Goal: Information Seeking & Learning: Learn about a topic

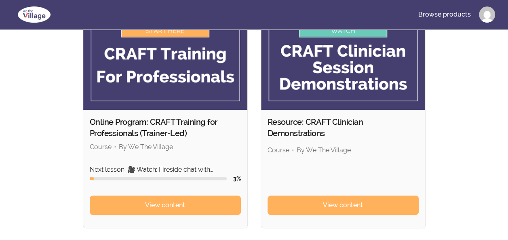
scroll to position [81, 0]
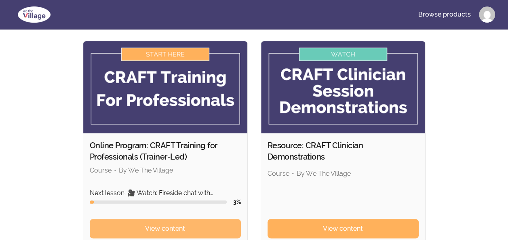
click at [167, 224] on span "View content" at bounding box center [165, 229] width 40 height 10
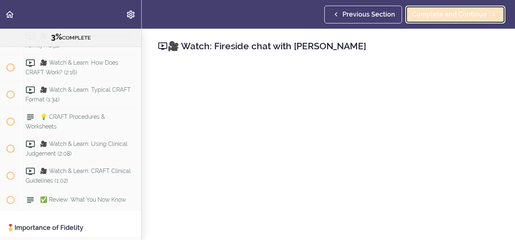
click at [445, 11] on span "Complete and Continue" at bounding box center [449, 15] width 75 height 10
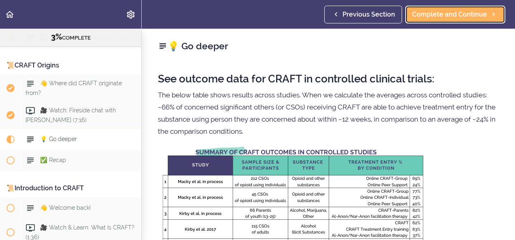
scroll to position [172, 0]
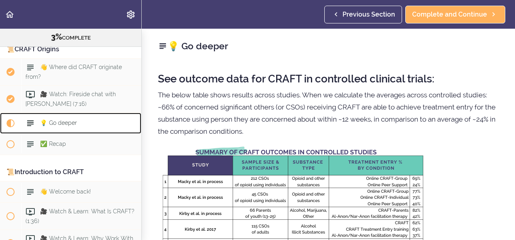
click at [63, 125] on span "💡 Go deeper" at bounding box center [58, 123] width 37 height 6
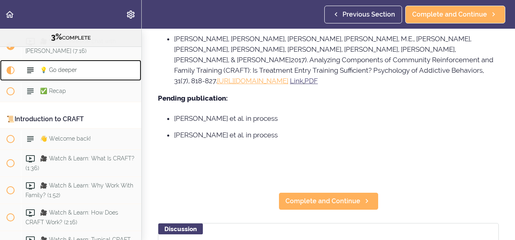
scroll to position [810, 0]
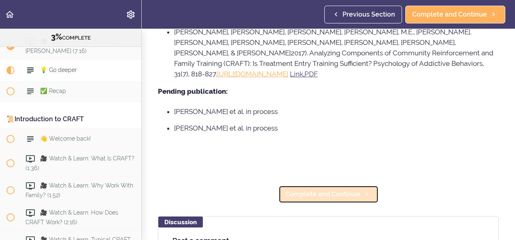
click at [320, 190] on span "Complete and Continue" at bounding box center [322, 195] width 75 height 10
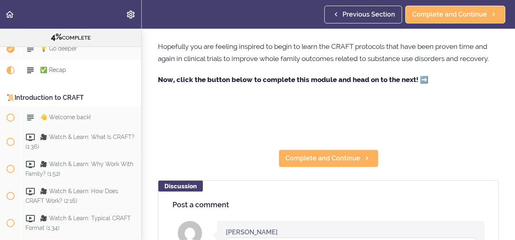
scroll to position [214, 0]
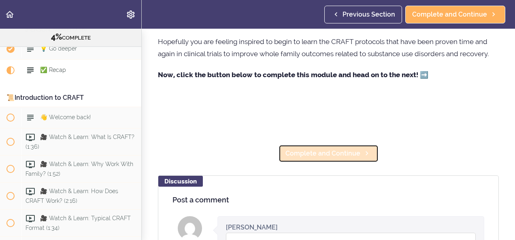
click at [330, 157] on span "Complete and Continue" at bounding box center [322, 154] width 75 height 10
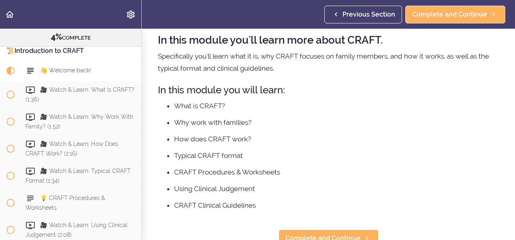
scroll to position [65, 0]
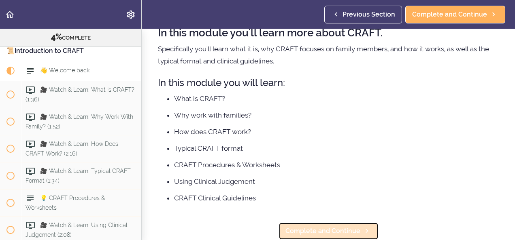
click at [313, 227] on span "Complete and Continue" at bounding box center [322, 232] width 75 height 10
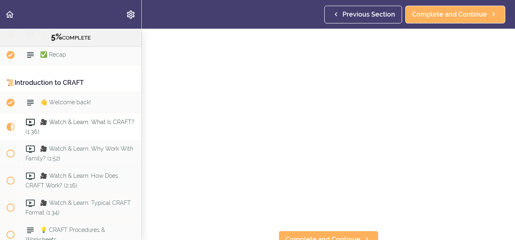
scroll to position [38, 0]
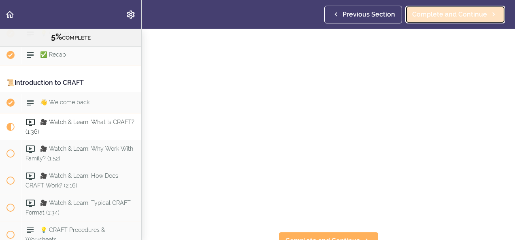
click at [445, 17] on span "Complete and Continue" at bounding box center [449, 15] width 75 height 10
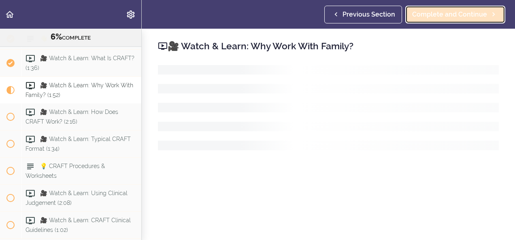
scroll to position [343, 0]
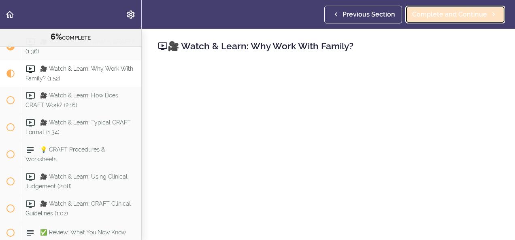
click at [443, 17] on span "Complete and Continue" at bounding box center [449, 15] width 75 height 10
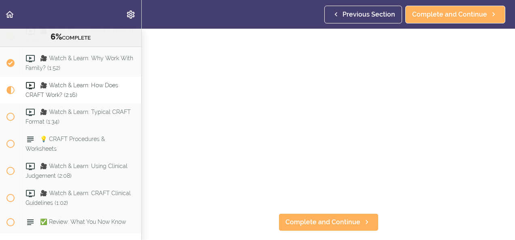
scroll to position [56, 0]
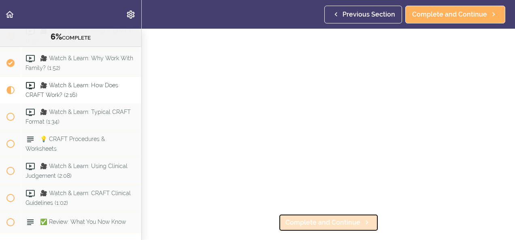
click at [320, 218] on span "Complete and Continue" at bounding box center [322, 223] width 75 height 10
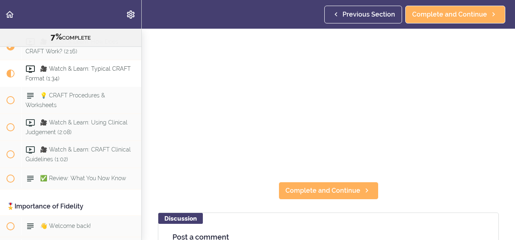
scroll to position [99, 0]
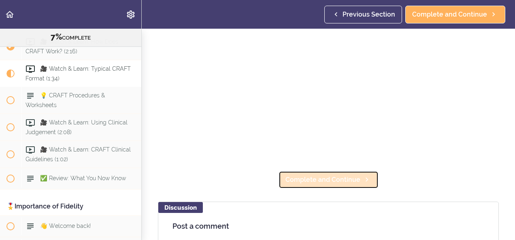
click at [315, 176] on span "Complete and Continue" at bounding box center [322, 180] width 75 height 10
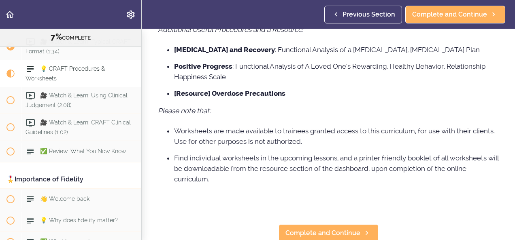
scroll to position [396, 0]
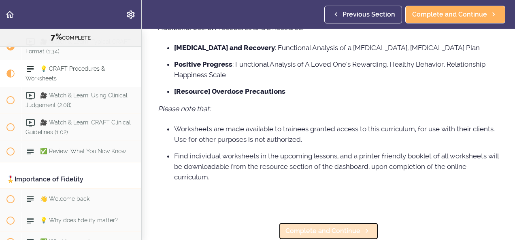
click at [329, 227] on span "Complete and Continue" at bounding box center [322, 232] width 75 height 10
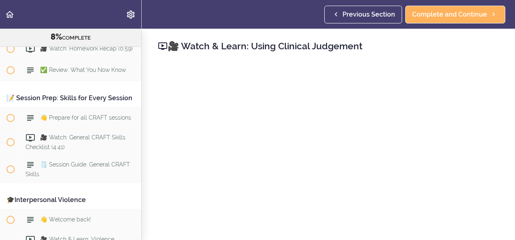
scroll to position [199, 0]
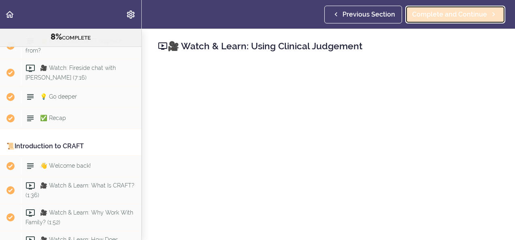
click at [434, 14] on span "Complete and Continue" at bounding box center [449, 15] width 75 height 10
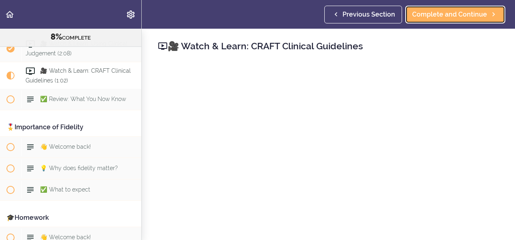
scroll to position [478, 0]
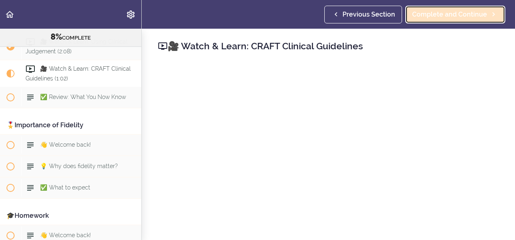
click at [436, 21] on link "Complete and Continue" at bounding box center [455, 15] width 100 height 18
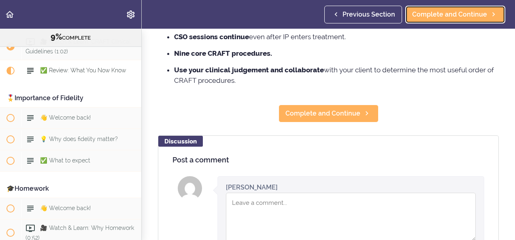
scroll to position [139, 0]
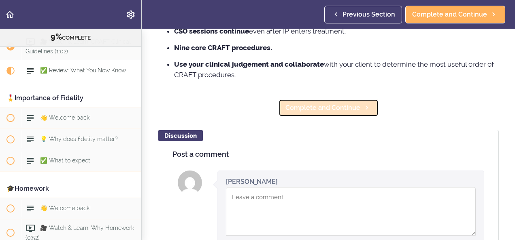
click at [317, 110] on span "Complete and Continue" at bounding box center [322, 108] width 75 height 10
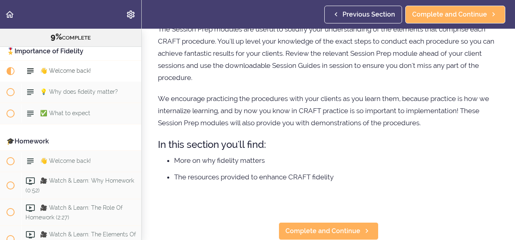
scroll to position [138, 0]
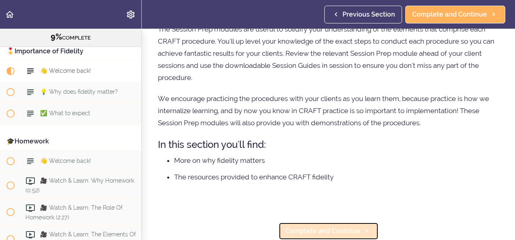
click at [312, 227] on span "Complete and Continue" at bounding box center [322, 232] width 75 height 10
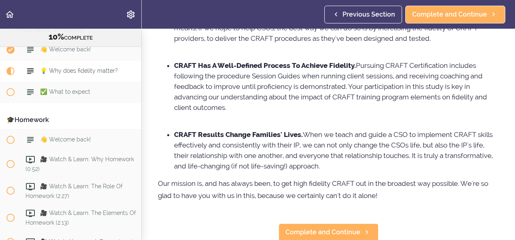
scroll to position [214, 0]
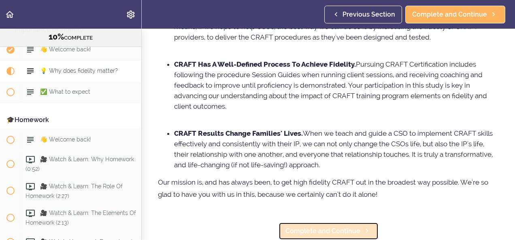
click at [313, 227] on span "Complete and Continue" at bounding box center [322, 232] width 75 height 10
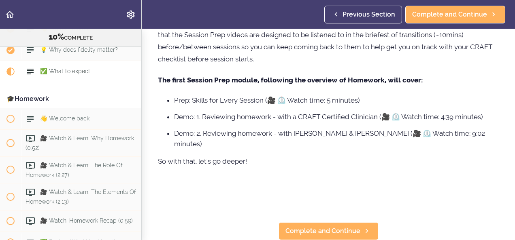
scroll to position [235, 0]
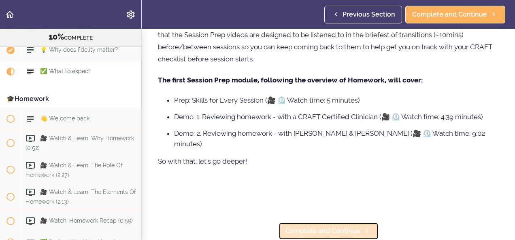
click at [311, 227] on span "Complete and Continue" at bounding box center [322, 232] width 75 height 10
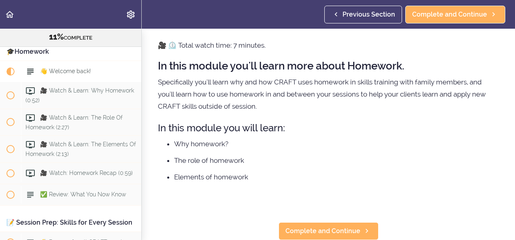
scroll to position [32, 0]
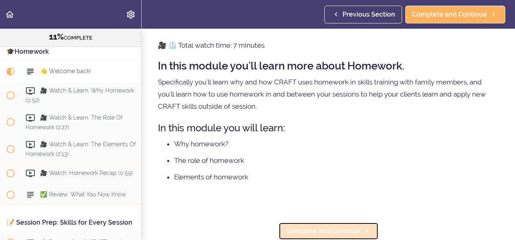
click at [319, 227] on span "Complete and Continue" at bounding box center [322, 232] width 75 height 10
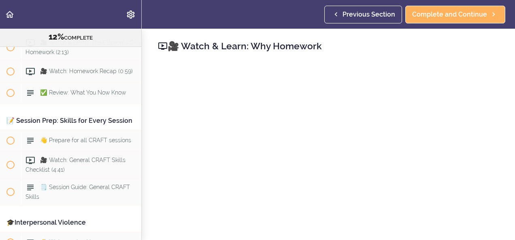
scroll to position [761, 0]
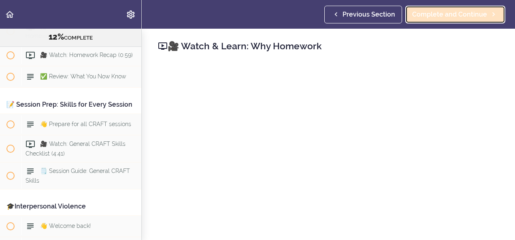
click at [432, 19] on span "Complete and Continue" at bounding box center [449, 15] width 75 height 10
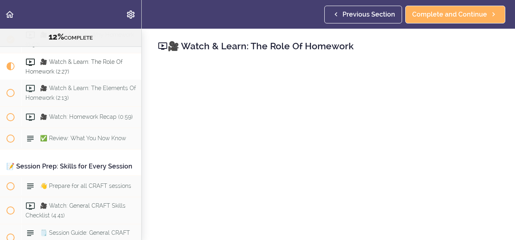
scroll to position [666, 0]
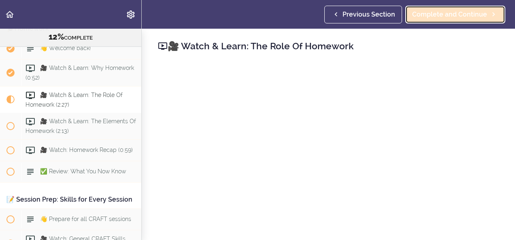
click at [450, 12] on span "Complete and Continue" at bounding box center [449, 15] width 75 height 10
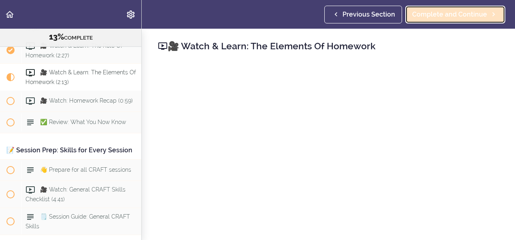
scroll to position [718, 0]
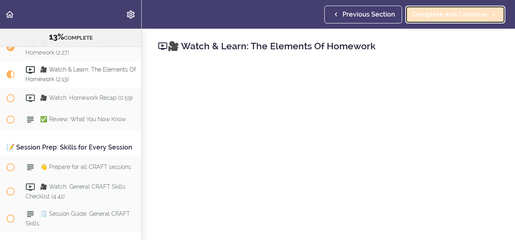
click at [444, 13] on span "Complete and Continue" at bounding box center [449, 15] width 75 height 10
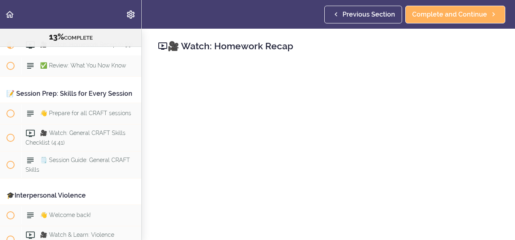
scroll to position [777, 0]
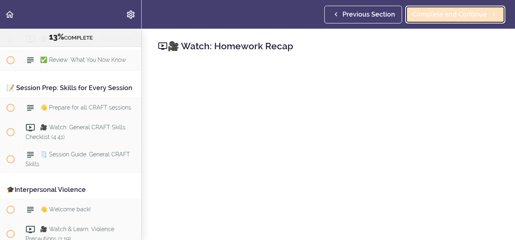
click at [428, 15] on span "Complete and Continue" at bounding box center [449, 15] width 75 height 10
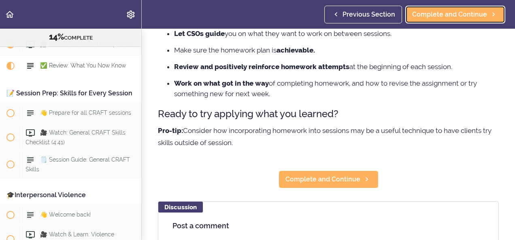
scroll to position [148, 0]
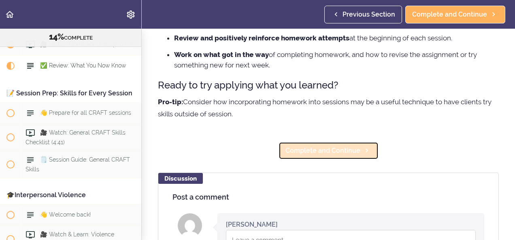
click at [315, 149] on span "Complete and Continue" at bounding box center [322, 151] width 75 height 10
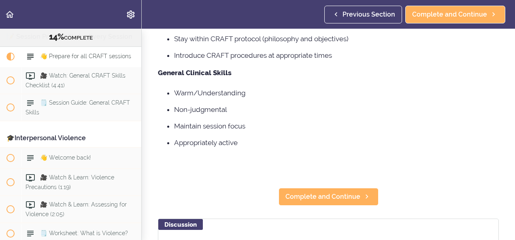
scroll to position [210, 0]
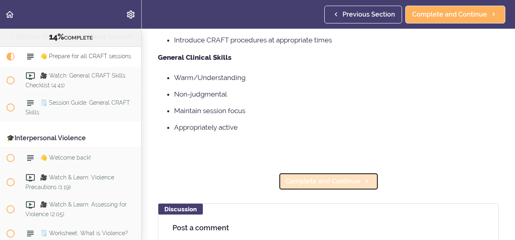
click at [315, 181] on span "Complete and Continue" at bounding box center [322, 182] width 75 height 10
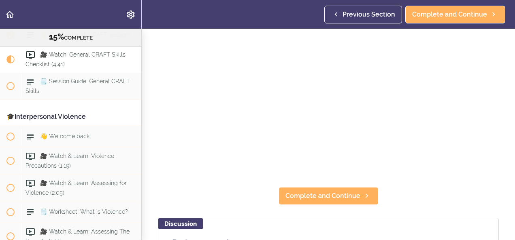
scroll to position [87, 0]
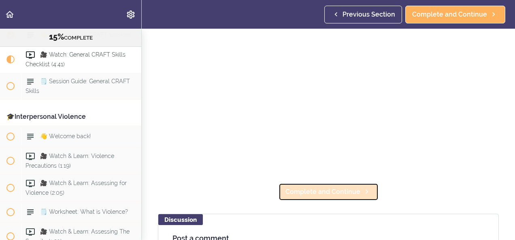
click at [310, 193] on span "Complete and Continue" at bounding box center [322, 192] width 75 height 10
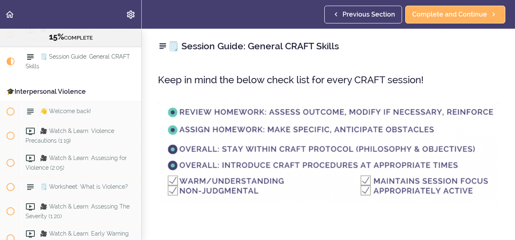
scroll to position [878, 0]
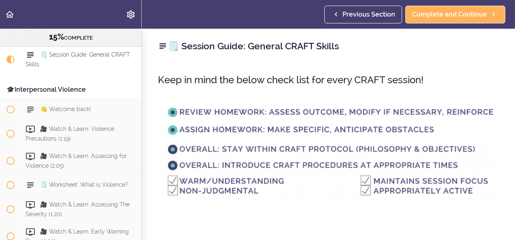
click at [194, 76] on h3 "Keep in mind the below check list for every CRAFT session!" at bounding box center [328, 79] width 341 height 13
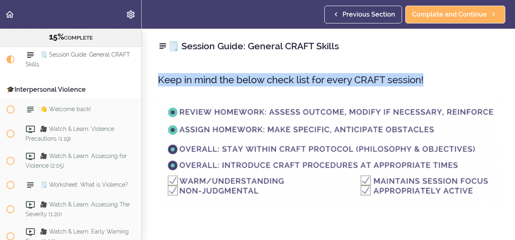
click at [194, 76] on h3 "Keep in mind the below check list for every CRAFT session!" at bounding box center [328, 79] width 341 height 13
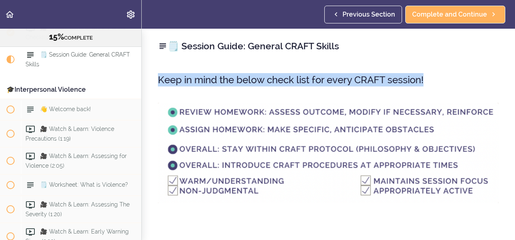
click at [194, 76] on h3 "Keep in mind the below check list for every CRAFT session!" at bounding box center [328, 79] width 341 height 13
click at [191, 77] on h3 "Keep in mind the below check list for every CRAFT session!" at bounding box center [328, 79] width 341 height 13
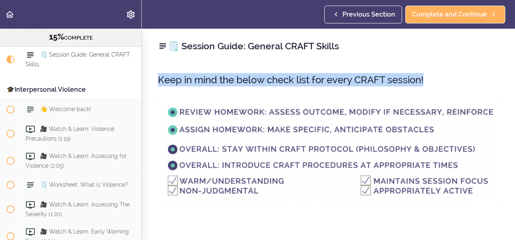
click at [191, 77] on h3 "Keep in mind the below check list for every CRAFT session!" at bounding box center [328, 79] width 341 height 13
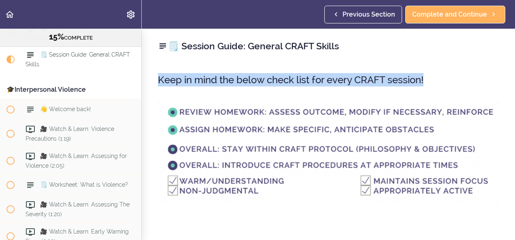
click at [191, 77] on h3 "Keep in mind the below check list for every CRAFT session!" at bounding box center [328, 79] width 341 height 13
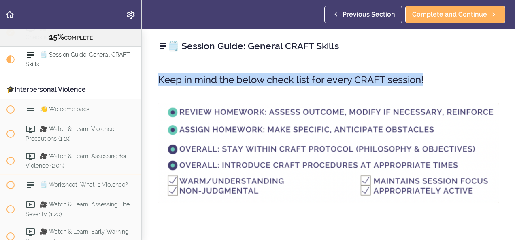
click at [191, 77] on h3 "Keep in mind the below check list for every CRAFT session!" at bounding box center [328, 79] width 341 height 13
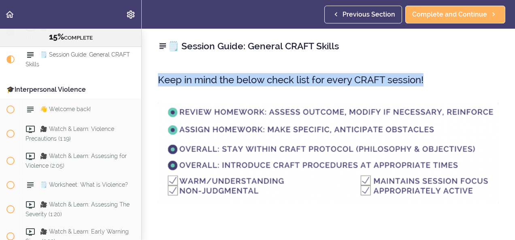
click at [191, 77] on h3 "Keep in mind the below check list for every CRAFT session!" at bounding box center [328, 79] width 341 height 13
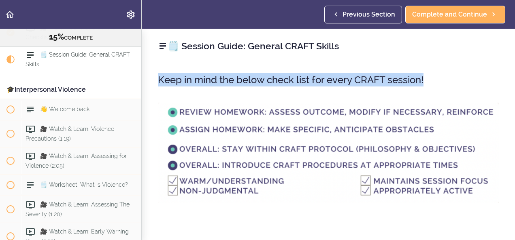
click at [191, 77] on h3 "Keep in mind the below check list for every CRAFT session!" at bounding box center [328, 79] width 341 height 13
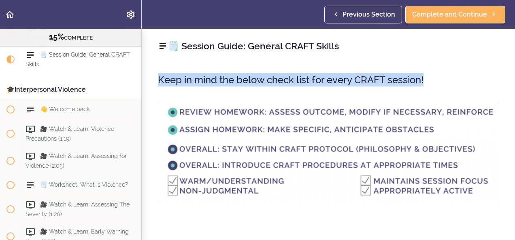
click at [191, 77] on h3 "Keep in mind the below check list for every CRAFT session!" at bounding box center [328, 79] width 341 height 13
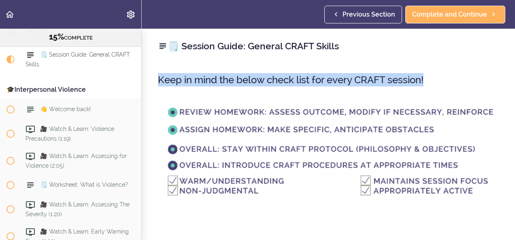
click at [191, 77] on h3 "Keep in mind the below check list for every CRAFT session!" at bounding box center [328, 79] width 341 height 13
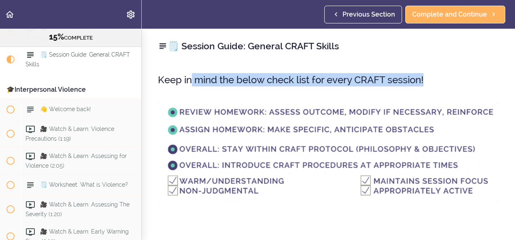
click at [191, 77] on h3 "Keep in mind the below check list for every CRAFT session!" at bounding box center [328, 79] width 341 height 13
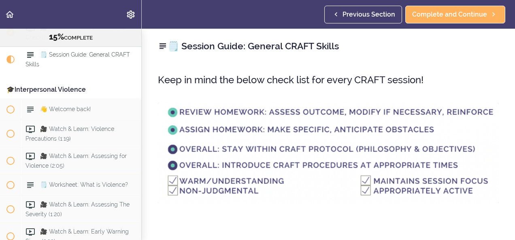
click at [191, 77] on h3 "Keep in mind the below check list for every CRAFT session!" at bounding box center [328, 79] width 341 height 13
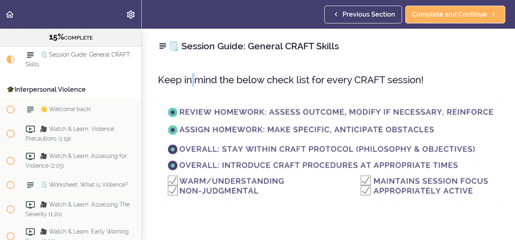
click at [191, 77] on h3 "Keep in mind the below check list for every CRAFT session!" at bounding box center [328, 79] width 341 height 13
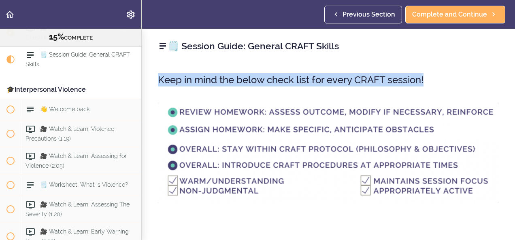
click at [191, 77] on h3 "Keep in mind the below check list for every CRAFT session!" at bounding box center [328, 79] width 341 height 13
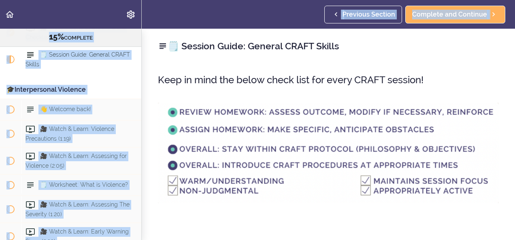
drag, startPoint x: 164, startPoint y: 50, endPoint x: 139, endPoint y: 24, distance: 36.0
click at [139, 24] on body "Autoplay Autocomplete Previous Section Complete and Continue Online Program: CR…" at bounding box center [257, 120] width 515 height 240
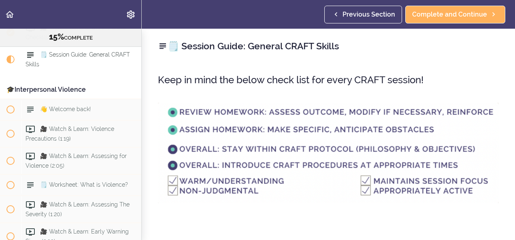
click at [223, 219] on p at bounding box center [328, 218] width 341 height 12
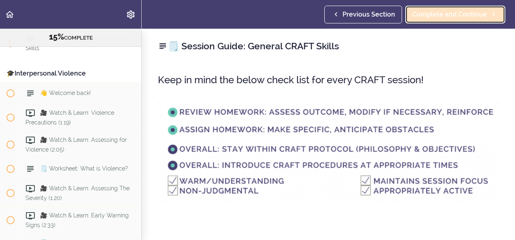
click at [430, 13] on span "Complete and Continue" at bounding box center [449, 15] width 75 height 10
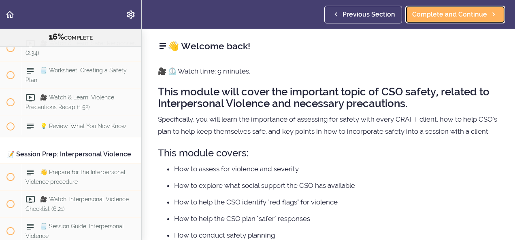
scroll to position [1125, 0]
